Goal: Task Accomplishment & Management: Complete application form

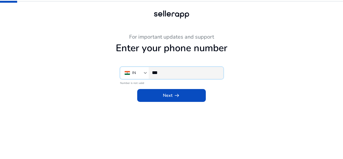
click at [162, 73] on input "***" at bounding box center [185, 73] width 67 height 6
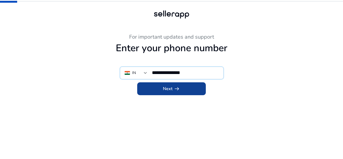
type input "**********"
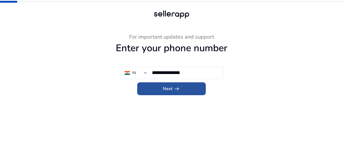
click at [168, 83] on span at bounding box center [171, 88] width 69 height 13
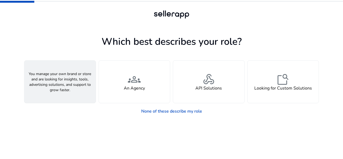
click at [64, 92] on div "person A Seller" at bounding box center [59, 82] width 71 height 42
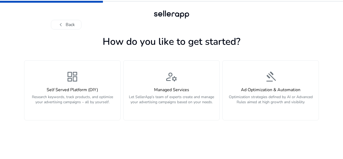
click at [64, 92] on h4 "Self Served Platform (DIY)" at bounding box center [72, 89] width 89 height 5
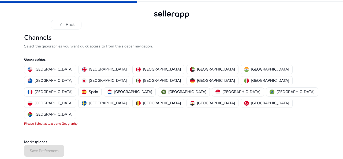
drag, startPoint x: 341, startPoint y: 1, endPoint x: 343, endPoint y: 8, distance: 6.4
click at [343, 8] on div "chevron_left Back" at bounding box center [171, 14] width 343 height 29
click at [50, 69] on p "United States" at bounding box center [54, 69] width 38 height 6
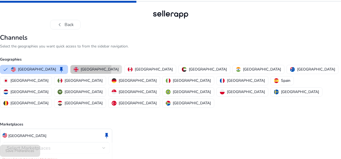
click at [88, 68] on p "United Kingdom" at bounding box center [100, 69] width 38 height 6
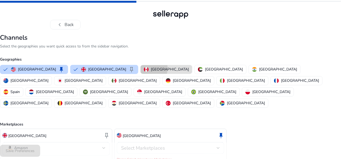
click at [145, 68] on img "button" at bounding box center [146, 69] width 5 height 5
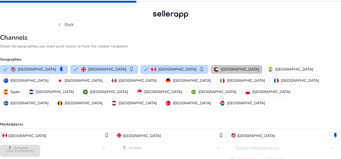
click at [211, 66] on button "United Arab Emirates" at bounding box center [236, 69] width 51 height 9
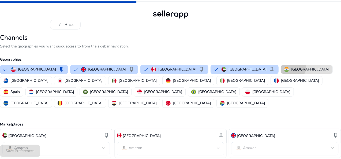
click at [291, 67] on p "India" at bounding box center [310, 69] width 38 height 6
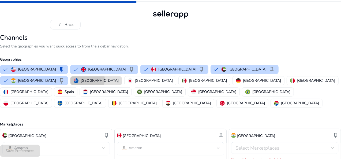
click at [81, 79] on p "Australia" at bounding box center [100, 81] width 38 height 6
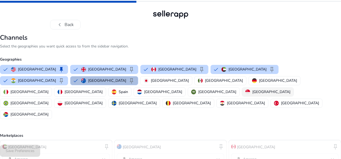
click at [252, 90] on p "Singapore" at bounding box center [271, 92] width 38 height 6
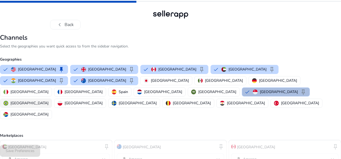
click at [48, 100] on p "[GEOGRAPHIC_DATA]" at bounding box center [29, 103] width 38 height 6
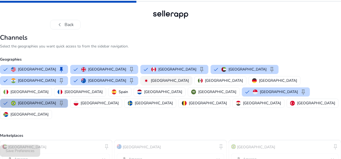
click at [151, 81] on p "[GEOGRAPHIC_DATA]" at bounding box center [170, 81] width 38 height 6
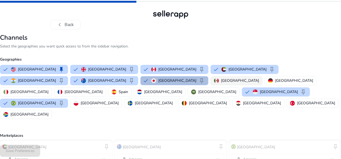
click at [221, 81] on p "[GEOGRAPHIC_DATA]" at bounding box center [240, 81] width 38 height 6
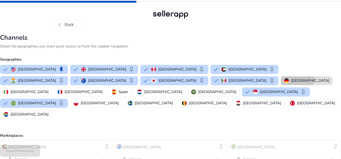
click at [281, 77] on button "[GEOGRAPHIC_DATA]" at bounding box center [306, 80] width 51 height 9
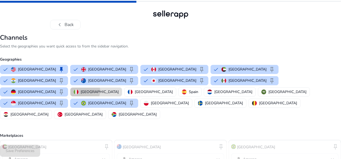
click at [119, 89] on p "Italy" at bounding box center [100, 92] width 38 height 6
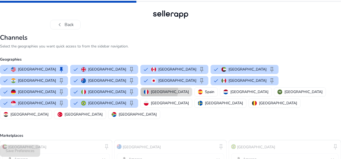
click at [189, 89] on p "France" at bounding box center [170, 92] width 38 height 6
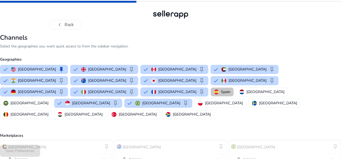
click at [230, 89] on p "Spain" at bounding box center [225, 92] width 9 height 6
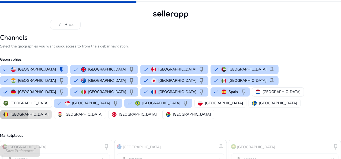
click at [48, 111] on p "Belgium" at bounding box center [29, 114] width 38 height 6
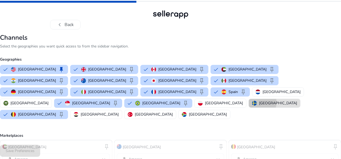
click at [271, 100] on p "Sweden" at bounding box center [278, 103] width 38 height 6
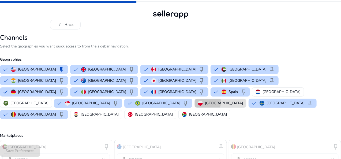
click at [242, 100] on p "Poland" at bounding box center [224, 103] width 38 height 6
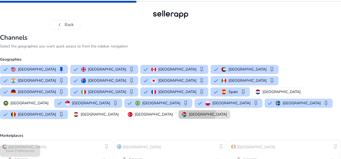
click at [189, 111] on p "South Africa" at bounding box center [208, 114] width 38 height 6
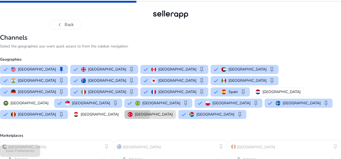
click at [135, 111] on p "Turkey" at bounding box center [154, 114] width 38 height 6
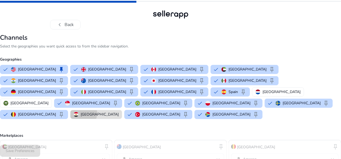
click at [82, 111] on p "Egypt" at bounding box center [100, 114] width 38 height 6
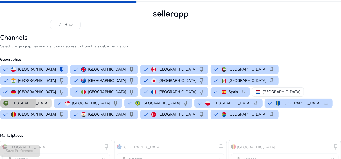
click at [48, 100] on p "Saudi Arabia" at bounding box center [29, 103] width 38 height 6
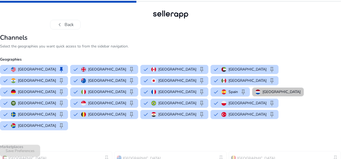
click at [263, 90] on p "Netherlands" at bounding box center [282, 92] width 38 height 6
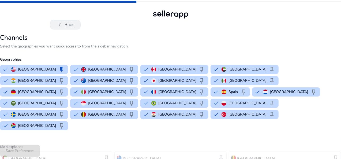
click at [72, 22] on button "chevron_left Back" at bounding box center [65, 25] width 31 height 10
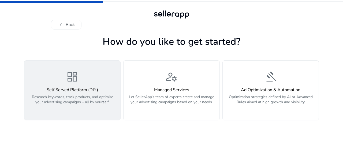
click at [70, 81] on span "dashboard" at bounding box center [72, 76] width 13 height 13
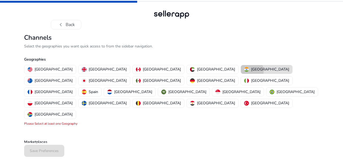
click at [244, 71] on div "India" at bounding box center [266, 69] width 45 height 6
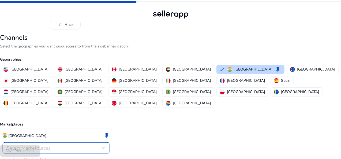
click at [89, 145] on div "Select Marketplaces" at bounding box center [55, 148] width 96 height 6
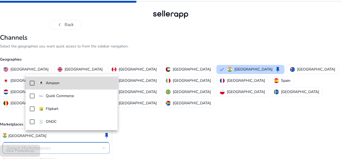
click at [54, 84] on p "Amazon" at bounding box center [53, 83] width 14 height 6
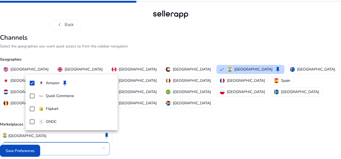
click at [33, 149] on div at bounding box center [170, 79] width 341 height 159
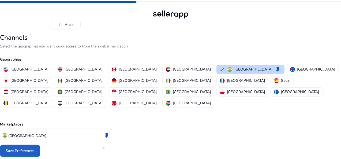
click at [33, 149] on span "Save Preferences" at bounding box center [20, 151] width 29 height 6
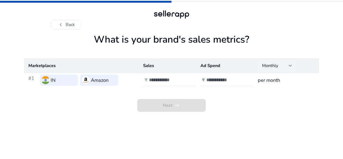
click at [288, 63] on div "Monthly" at bounding box center [275, 66] width 27 height 6
click at [235, 95] on div at bounding box center [171, 79] width 343 height 159
click at [167, 78] on input "number" at bounding box center [167, 80] width 36 height 6
click at [65, 22] on button "chevron_left Back" at bounding box center [66, 25] width 31 height 10
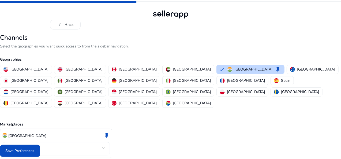
click at [65, 22] on button "chevron_left Back" at bounding box center [65, 25] width 31 height 10
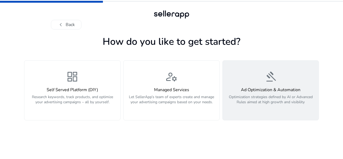
click at [248, 92] on h4 "Ad Optimization & Automation" at bounding box center [270, 89] width 89 height 5
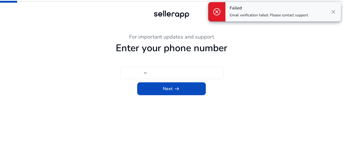
type input "***"
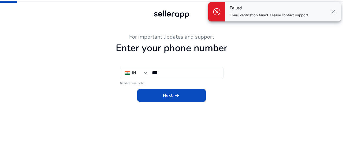
click at [254, 12] on div "Failed Email verification failed. Please contact support" at bounding box center [269, 12] width 78 height 12
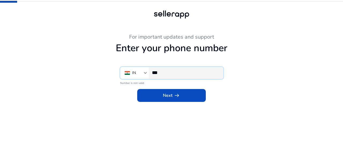
click at [170, 70] on input "***" at bounding box center [185, 73] width 67 height 6
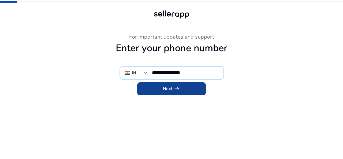
type input "**********"
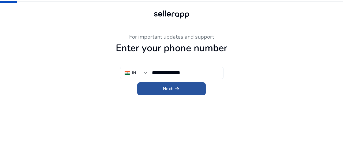
click at [171, 84] on span at bounding box center [171, 88] width 69 height 13
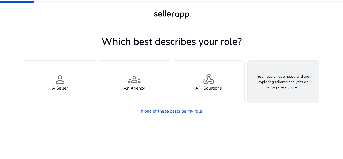
click at [275, 73] on div "feature_search Looking for Custom Solutions" at bounding box center [283, 82] width 71 height 42
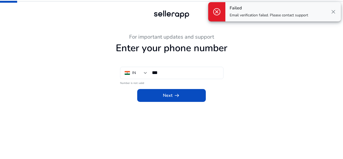
click at [335, 13] on span "close" at bounding box center [333, 12] width 6 height 6
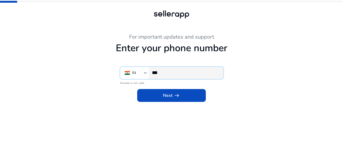
click at [194, 70] on input "***" at bounding box center [185, 73] width 67 height 6
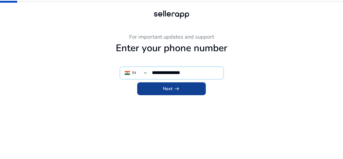
type input "**********"
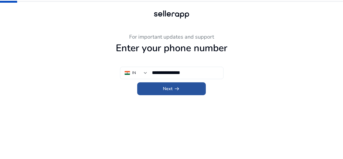
click at [174, 88] on span "arrow_right_alt" at bounding box center [177, 88] width 6 height 6
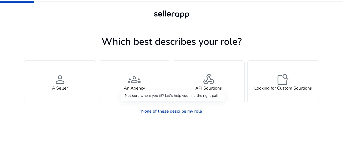
click at [169, 111] on link "None of these describe my role" at bounding box center [171, 111] width 69 height 11
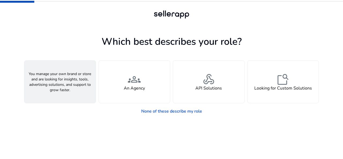
click at [71, 81] on div "person A Seller" at bounding box center [59, 82] width 71 height 42
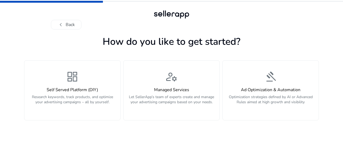
click at [71, 81] on span "dashboard" at bounding box center [72, 76] width 13 height 13
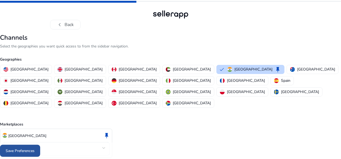
click at [35, 150] on span "Save Preferences" at bounding box center [20, 151] width 29 height 6
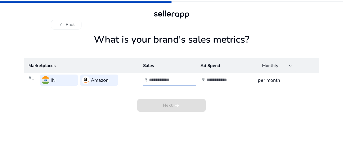
click at [161, 81] on input "number" at bounding box center [167, 80] width 36 height 6
type input "**"
click at [223, 82] on input "number" at bounding box center [224, 80] width 36 height 6
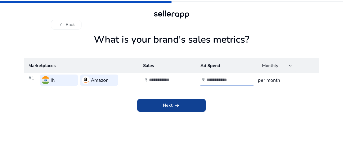
type input "*"
click at [184, 103] on span at bounding box center [171, 105] width 69 height 13
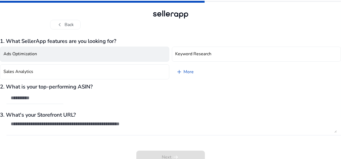
click at [69, 55] on button "Ads Optimization" at bounding box center [84, 54] width 169 height 15
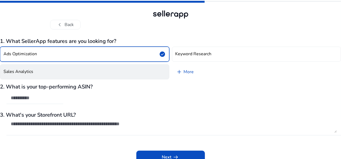
click at [62, 70] on button "Sales Analytics" at bounding box center [84, 71] width 169 height 15
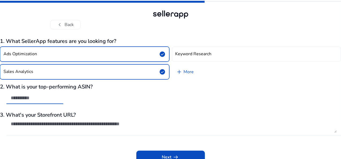
click at [57, 98] on input "text" at bounding box center [35, 98] width 48 height 6
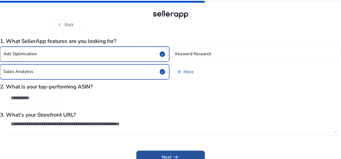
click at [159, 157] on span at bounding box center [170, 157] width 69 height 13
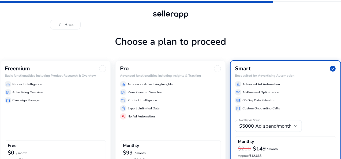
click at [43, 94] on p "Advertising Overview" at bounding box center [27, 92] width 31 height 5
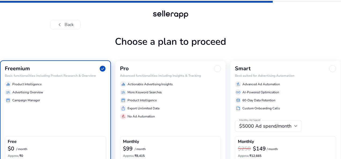
click at [43, 94] on p "Advertising Overview" at bounding box center [27, 92] width 31 height 5
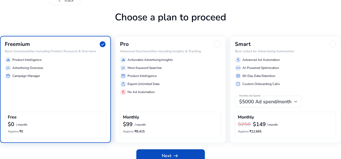
scroll to position [31, 0]
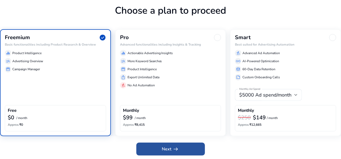
click at [170, 151] on span "Next arrow_right_alt" at bounding box center [170, 149] width 17 height 6
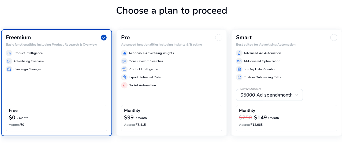
scroll to position [0, 0]
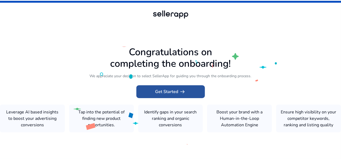
click at [172, 88] on span "Get Started arrow_right_alt" at bounding box center [170, 91] width 31 height 6
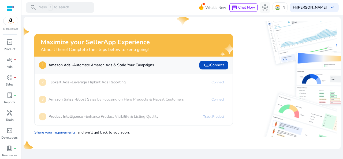
click at [251, 56] on img at bounding box center [286, 44] width 99 height 46
click at [152, 13] on mat-toolbar "search Press / to search What's New chat Chat Now hub IN Hi Sushanth keyboard_a…" at bounding box center [181, 7] width 321 height 15
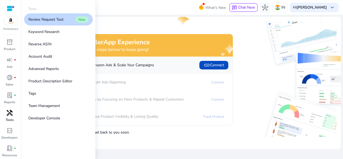
click at [8, 114] on span "handyman" at bounding box center [9, 113] width 6 height 6
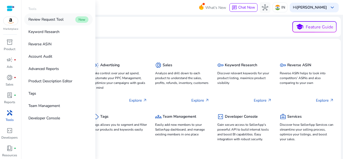
click at [44, 18] on p "Review Request Tool" at bounding box center [45, 20] width 35 height 6
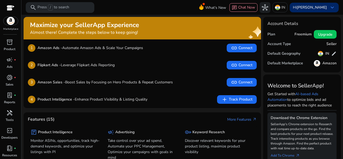
click at [313, 6] on b "[PERSON_NAME]" at bounding box center [312, 7] width 30 height 5
